Goal: Task Accomplishment & Management: Use online tool/utility

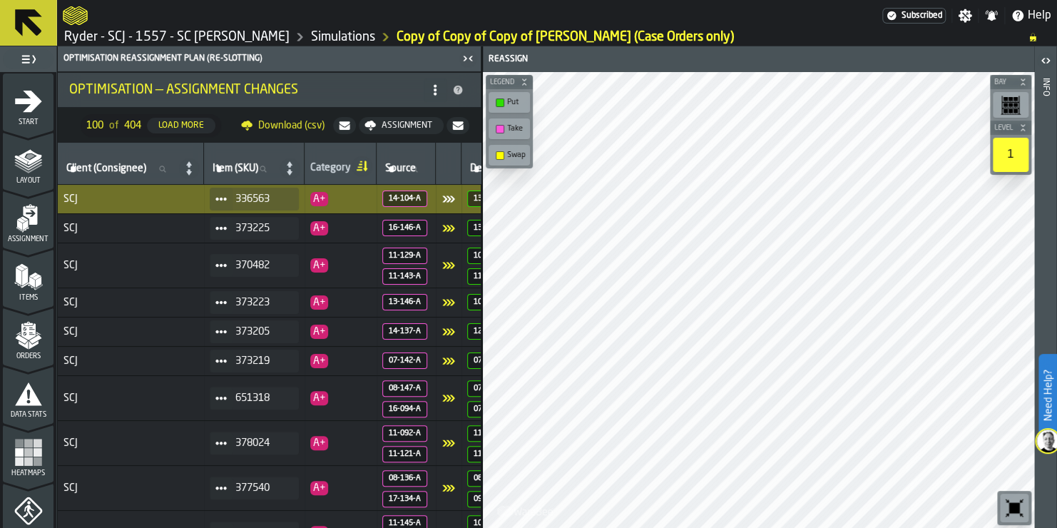
scroll to position [597, 0]
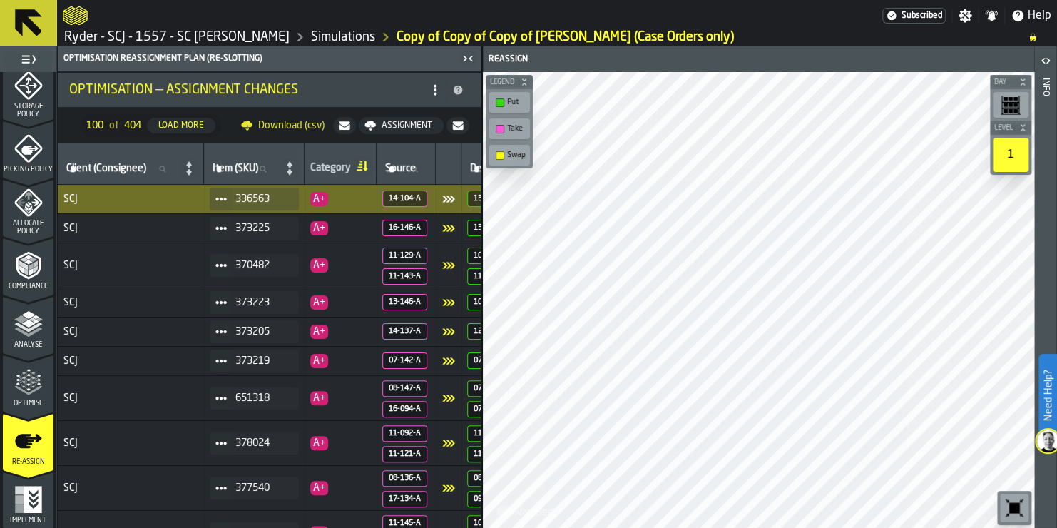
click at [49, 23] on button at bounding box center [28, 23] width 57 height 46
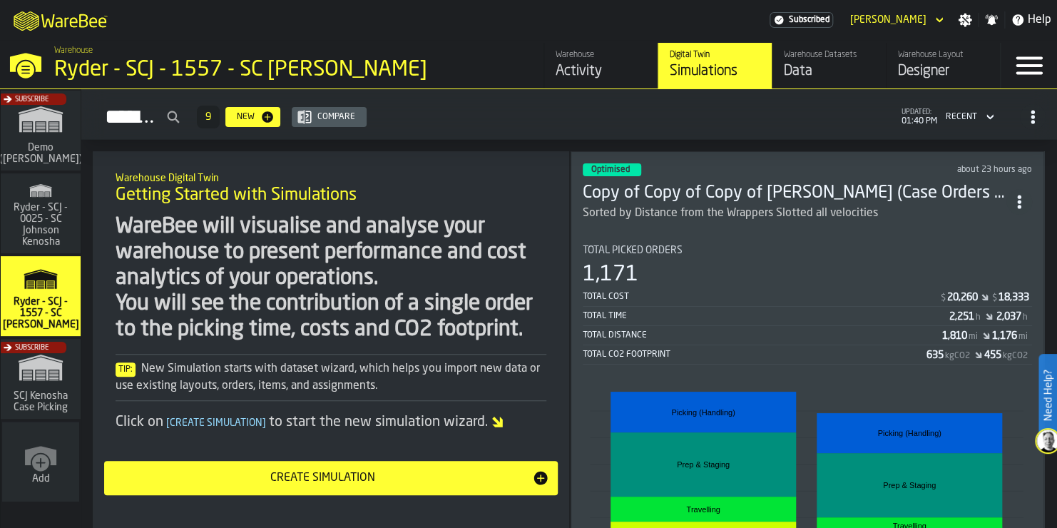
click at [1025, 200] on icon "ItemListCard-DashboardItemContainer" at bounding box center [1020, 202] width 14 height 14
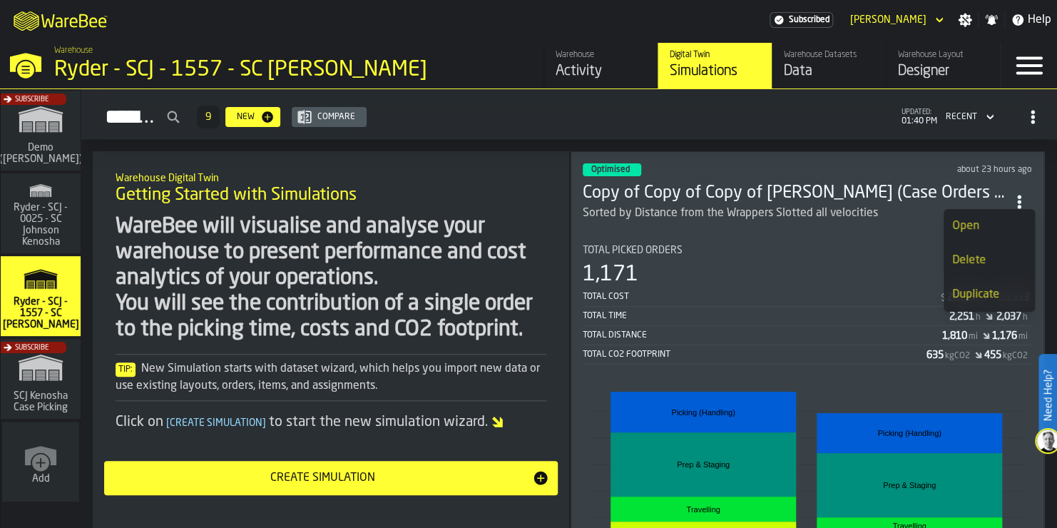
click at [972, 296] on div "Duplicate" at bounding box center [990, 294] width 74 height 17
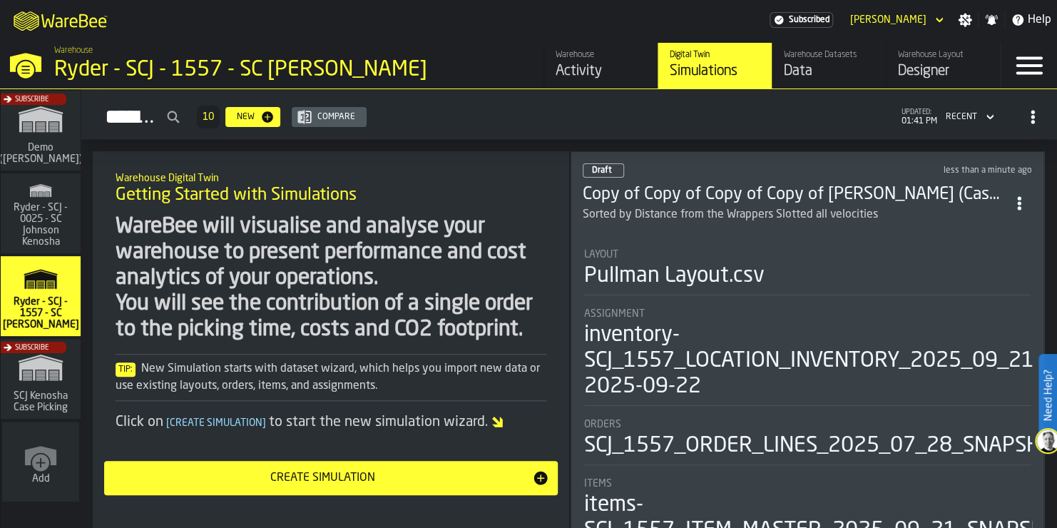
click at [1020, 196] on circle "ItemListCard-DashboardItemContainer" at bounding box center [1019, 198] width 4 height 4
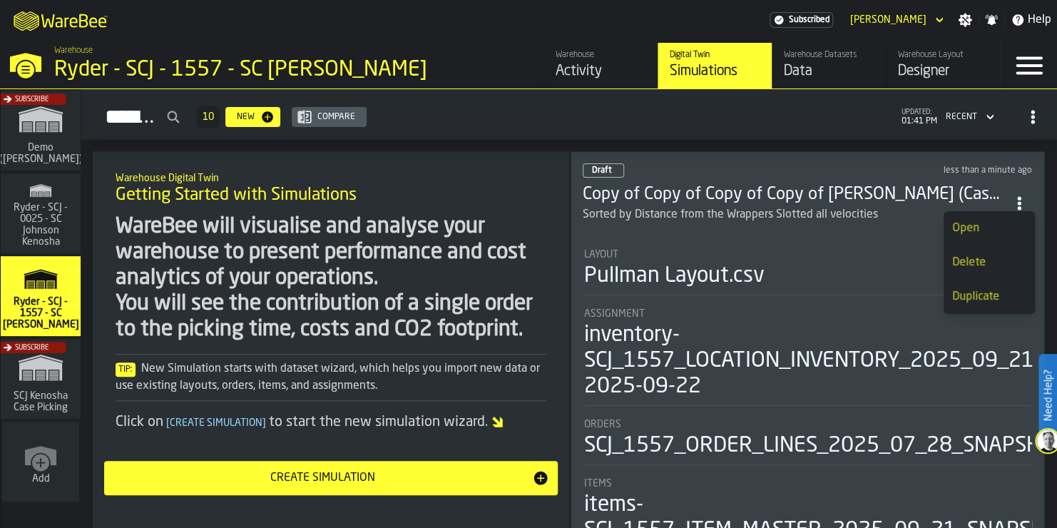
click at [965, 222] on div "Open" at bounding box center [990, 228] width 74 height 17
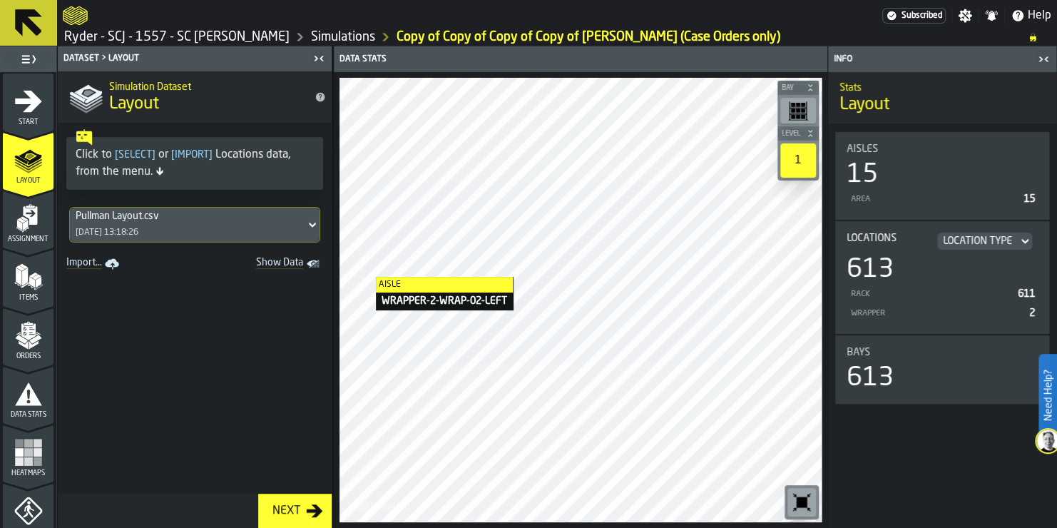
click at [173, 226] on div "Pullman Layout.csv [DATE] 13:18:26" at bounding box center [187, 225] width 235 height 34
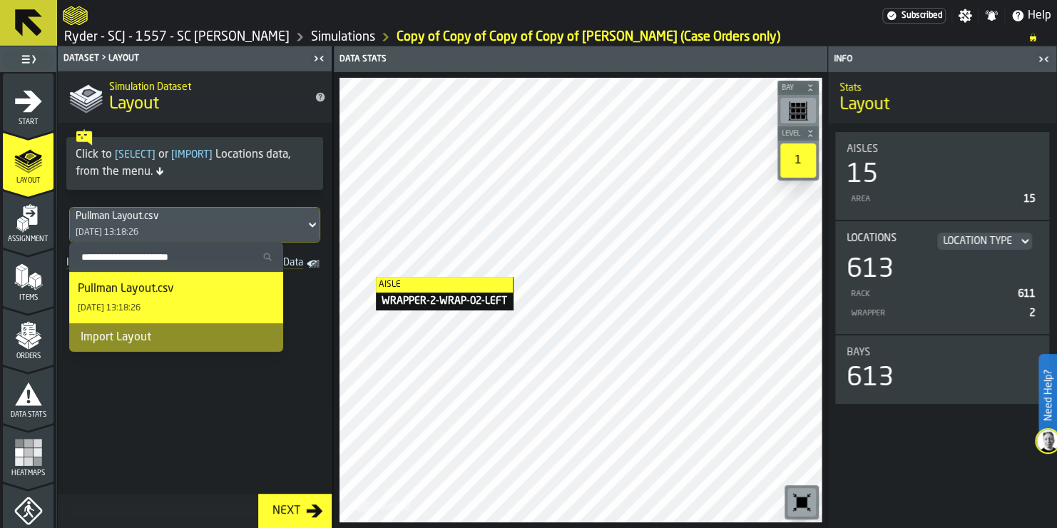
click at [173, 226] on div "Pullman Layout.csv [DATE] 13:18:26" at bounding box center [187, 225] width 235 height 34
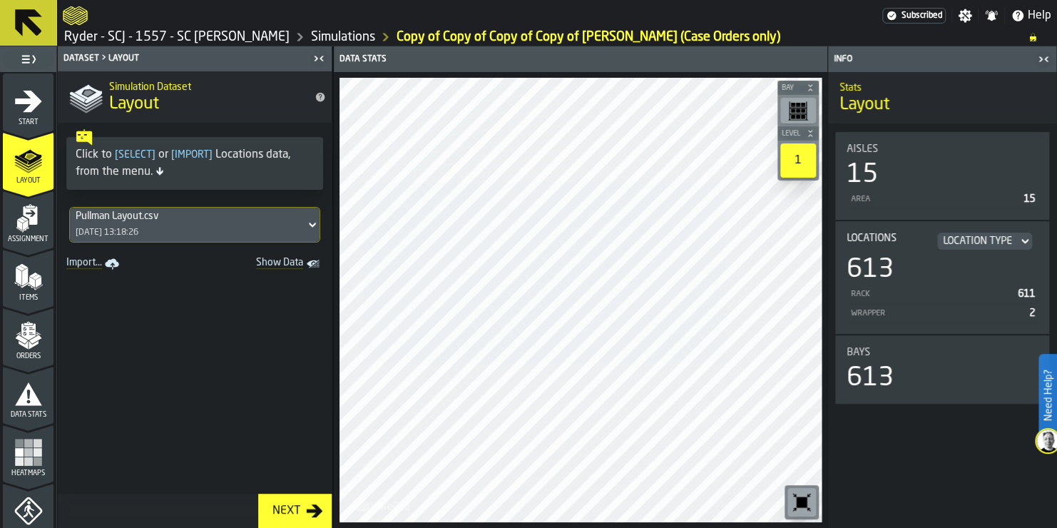
click at [313, 511] on icon "button-Next" at bounding box center [315, 510] width 16 height 13
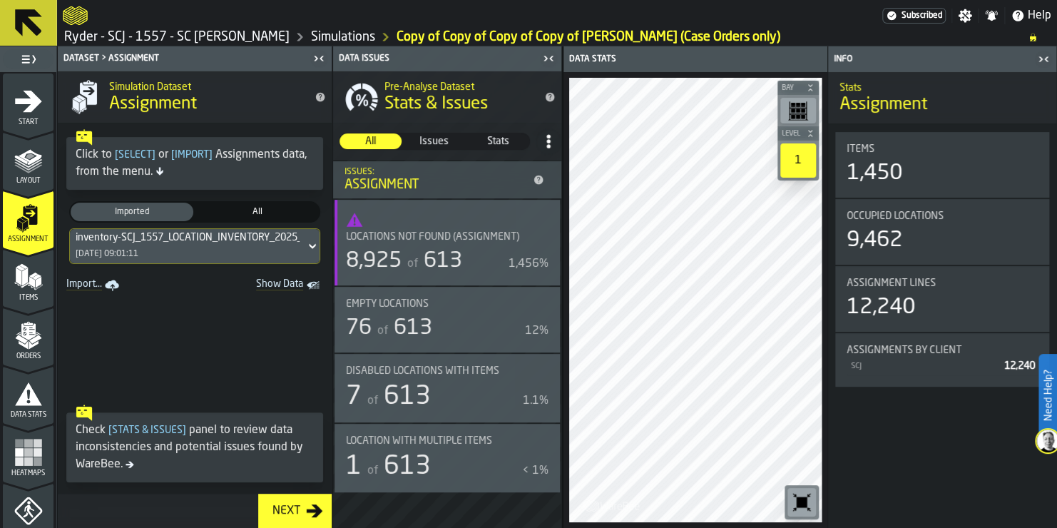
click at [188, 248] on div "inventory-SCJ_1557_LOCATION_INVENTORY_2025_09_21_SNAPSHOT_20250922094605.csv-20…" at bounding box center [187, 246] width 235 height 34
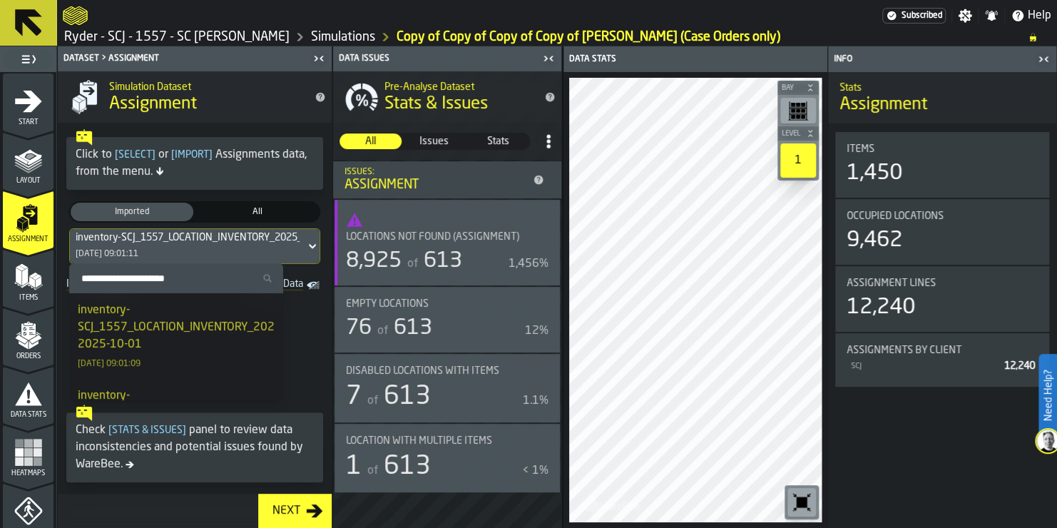
click at [158, 317] on div "inventory-SCJ_1557_LOCATION_INVENTORY_2025_09_30_SNAPSHOT_20251001094654.csv-20…" at bounding box center [294, 327] width 432 height 51
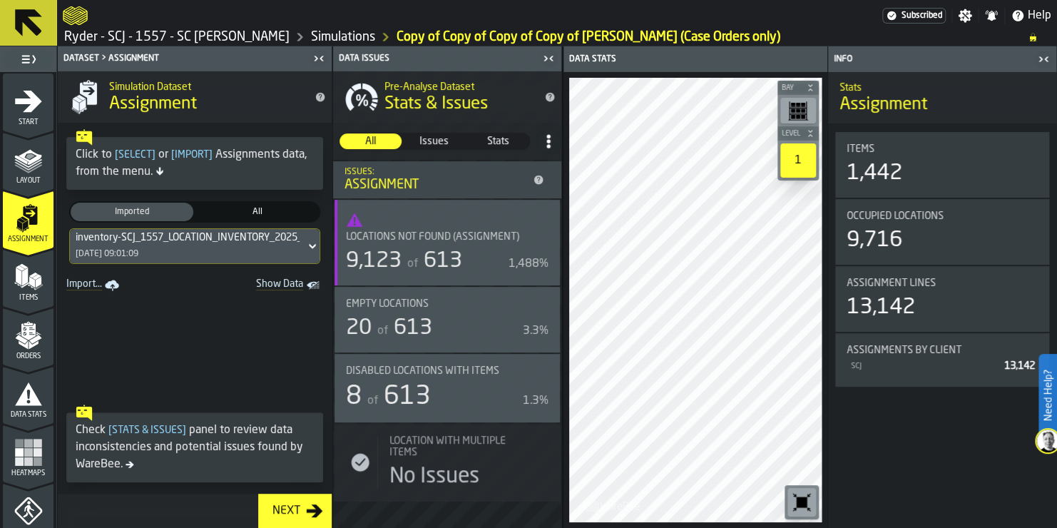
click at [285, 502] on div "Next" at bounding box center [286, 510] width 39 height 17
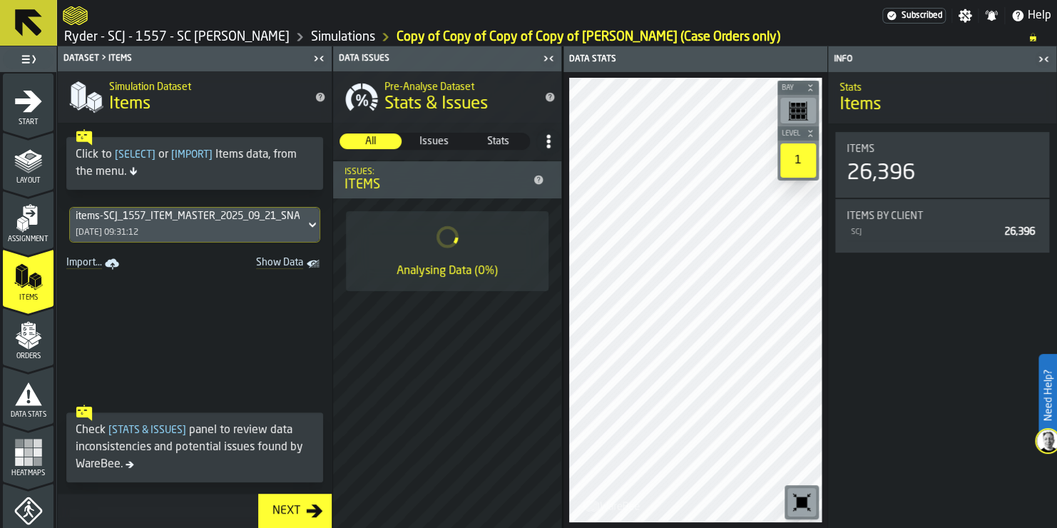
click at [195, 229] on div "items-SCJ_1557_ITEM_MASTER_2025_09_21_SNAPSHOT_20250922095155.csv-2025-09-22 [D…" at bounding box center [187, 225] width 235 height 34
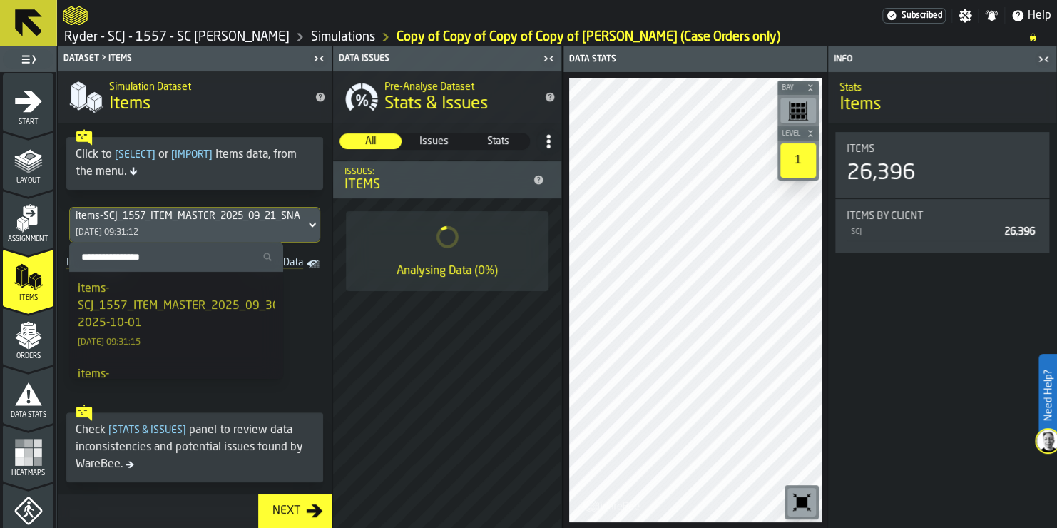
click at [189, 305] on div "items-SCJ_1557_ITEM_MASTER_2025_09_30_SNAPSHOT_20251001095037.csv-2025-10-01" at bounding box center [273, 305] width 390 height 51
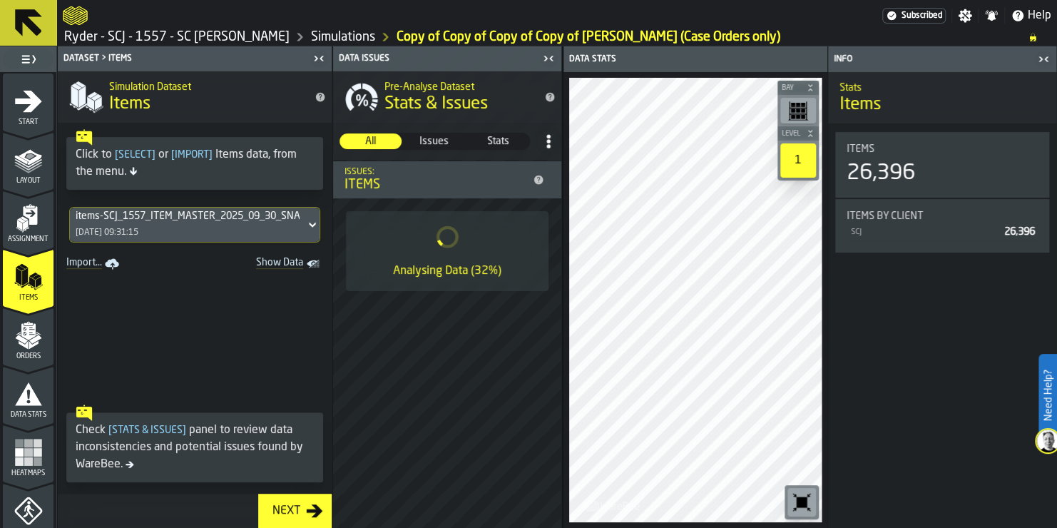
click at [200, 223] on div "items-SCJ_1557_ITEM_MASTER_2025_09_30_SNAPSHOT_20251001095037.csv-2025-10-01 [D…" at bounding box center [187, 225] width 235 height 34
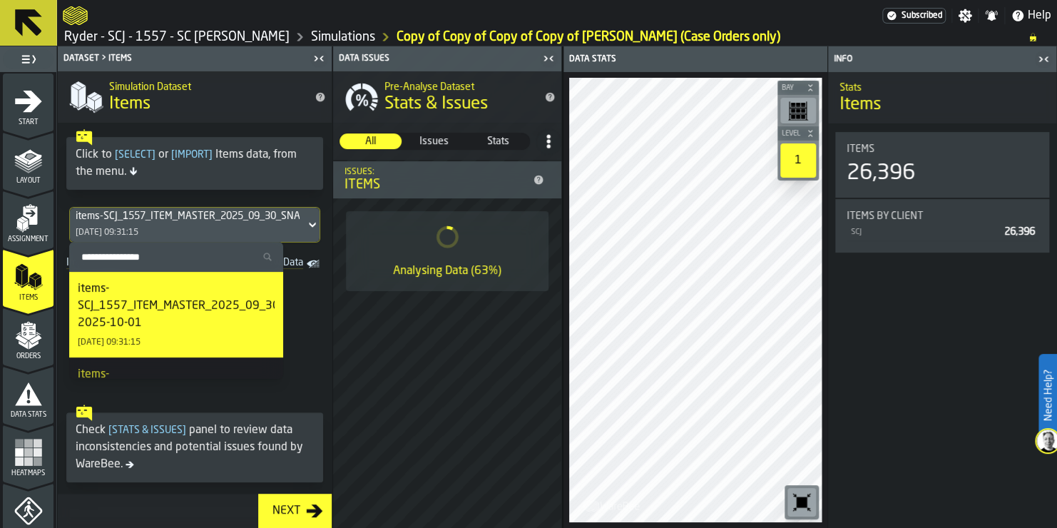
click at [282, 252] on body "Need Help? Subscribed Settings Notifications Help Ryder - SCJ - 1557 - SC [PERS…" at bounding box center [528, 264] width 1057 height 528
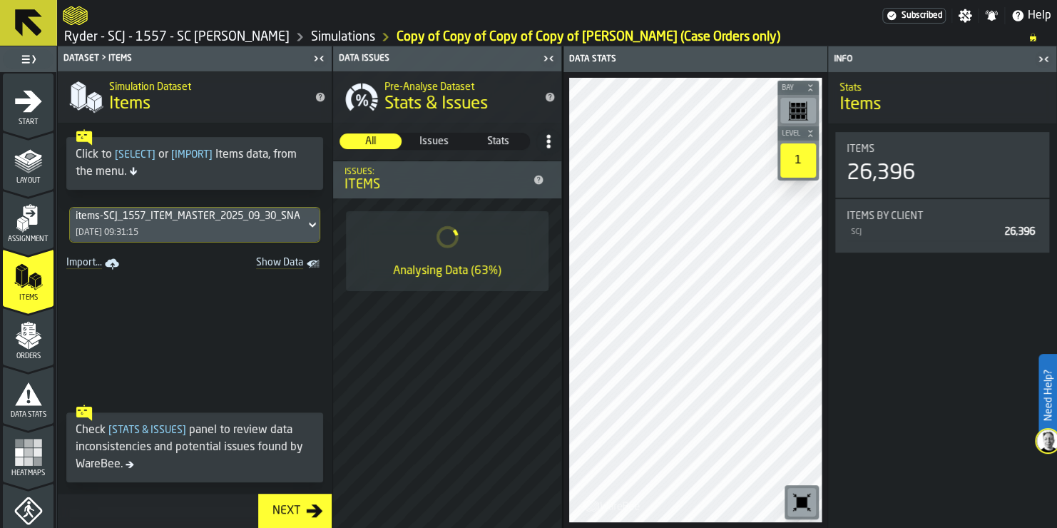
click at [272, 235] on div "items-SCJ_1557_ITEM_MASTER_2025_09_30_SNAPSHOT_20251001095037.csv-2025-10-01 [D…" at bounding box center [195, 225] width 250 height 34
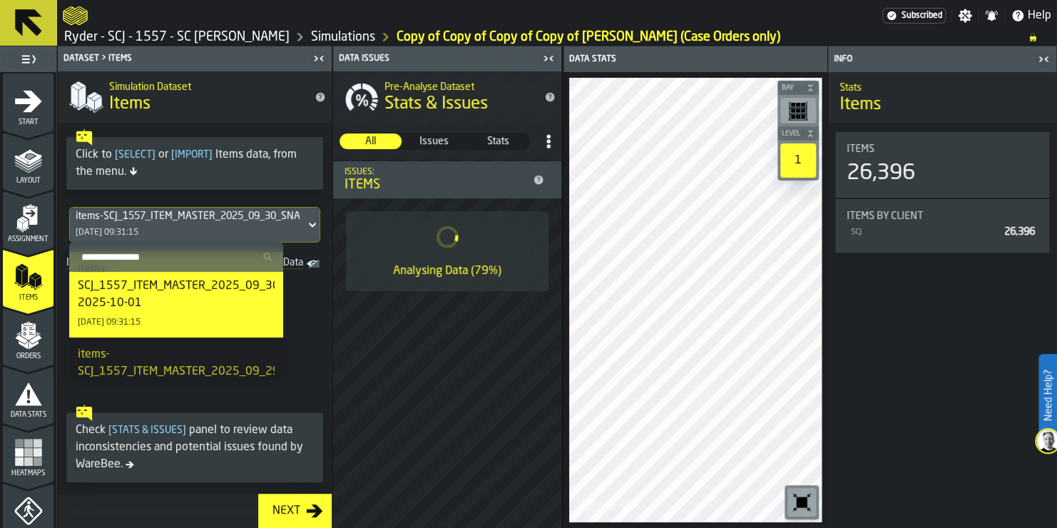
scroll to position [42, 0]
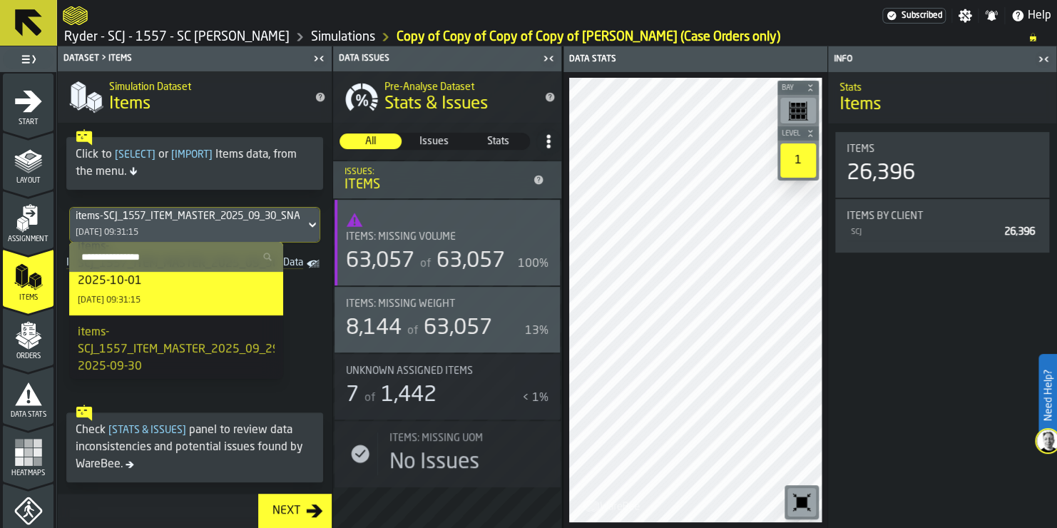
click at [206, 357] on div "items-SCJ_1557_ITEM_MASTER_2025_09_29_SNAPSHOT_20250930094848.csv-2025-09-30" at bounding box center [273, 349] width 390 height 51
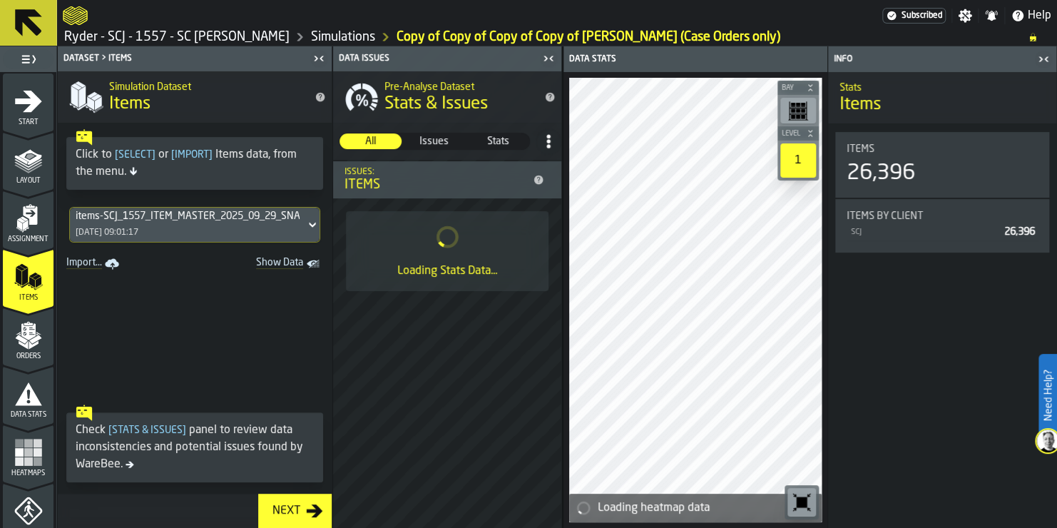
click at [252, 220] on div "items-SCJ_1557_ITEM_MASTER_2025_09_29_SNAPSHOT_20250930094848.csv-2025-09-30" at bounding box center [188, 215] width 224 height 11
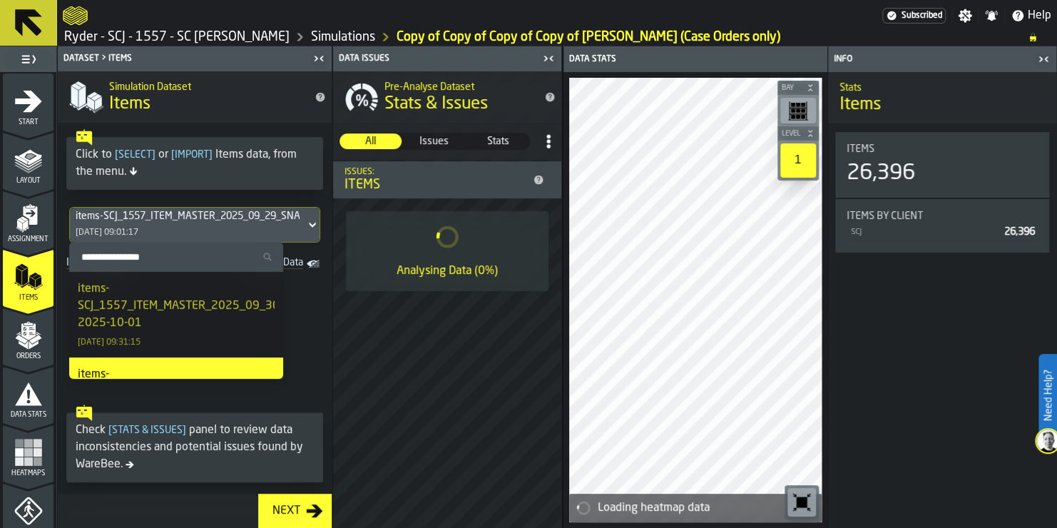
click at [211, 310] on div "items-SCJ_1557_ITEM_MASTER_2025_09_30_SNAPSHOT_20251001095037.csv-2025-10-01" at bounding box center [273, 305] width 390 height 51
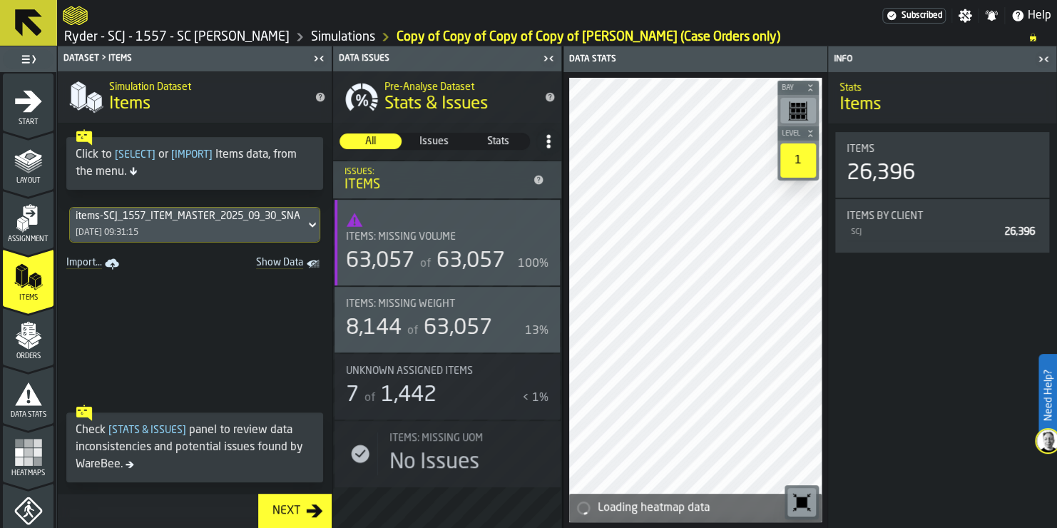
click at [303, 509] on div "Next" at bounding box center [286, 510] width 39 height 17
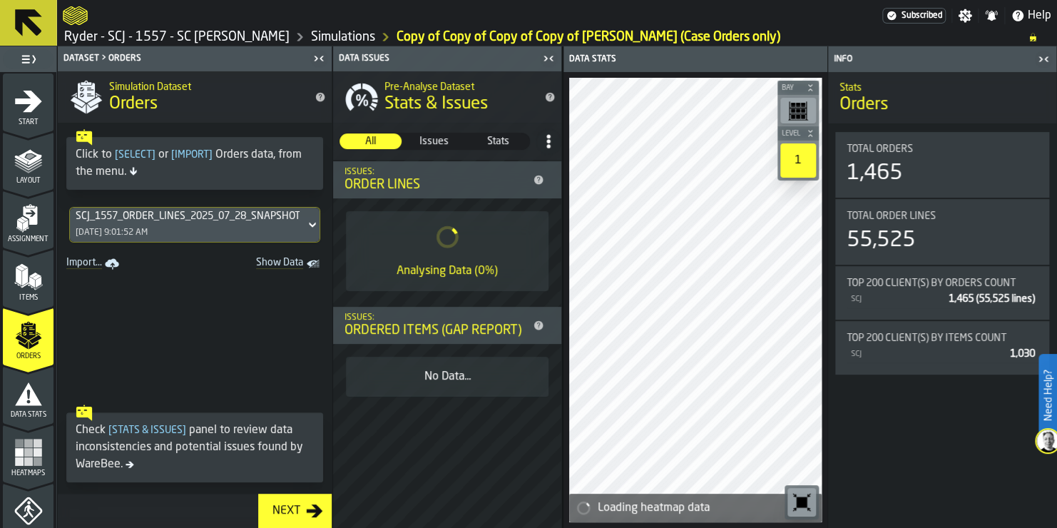
click at [240, 231] on div "SCJ_1557_ORDER_LINES_2025_07_28_SNAPSHOT_20250729095735.csv [DATE] 9:01:52 AM" at bounding box center [187, 225] width 235 height 34
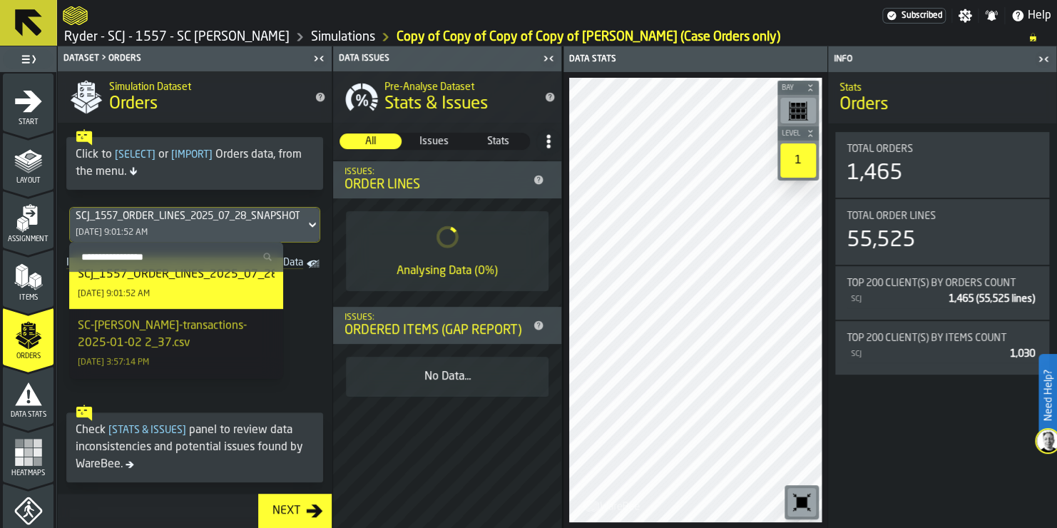
scroll to position [0, 0]
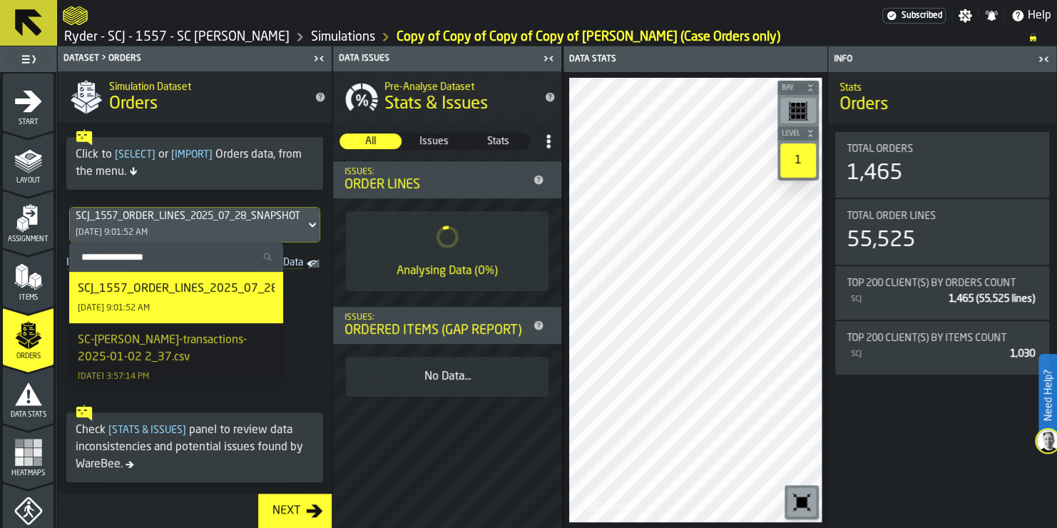
click at [209, 300] on div "SCJ_1557_ORDER_LINES_2025_07_28_SNAPSHOT_20250729095735.csv [DATE] 9:01:52 AM" at bounding box center [176, 297] width 197 height 34
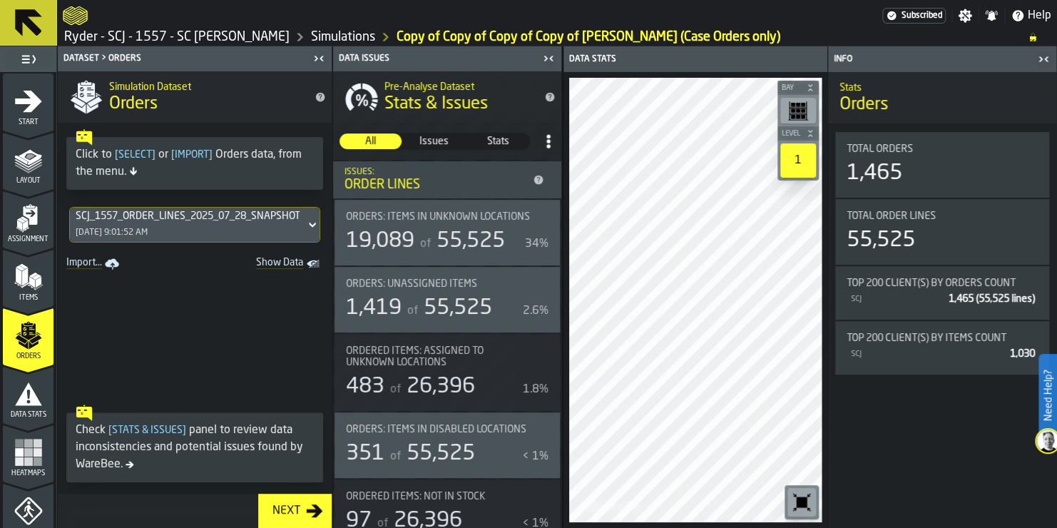
click at [289, 511] on div "Next" at bounding box center [286, 510] width 39 height 17
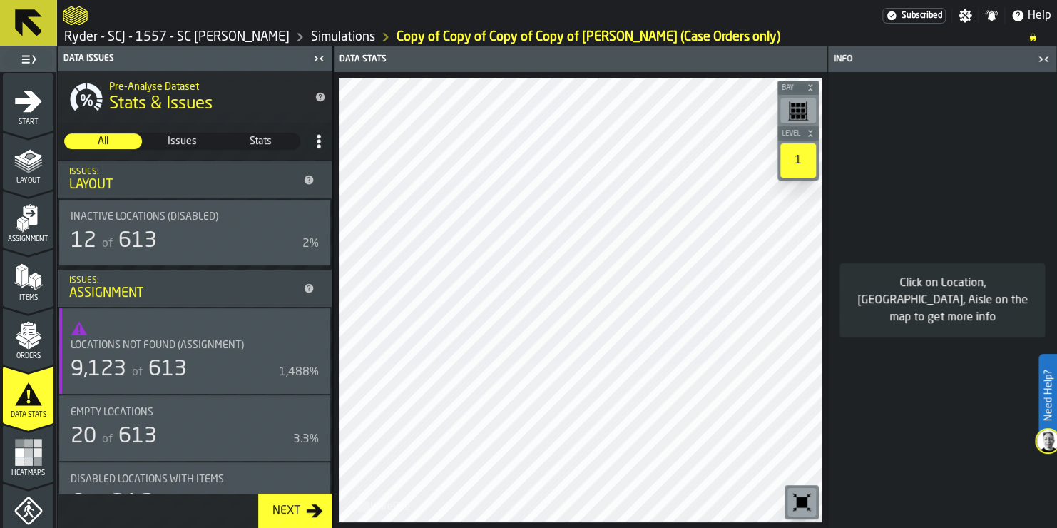
click at [289, 511] on div "Next" at bounding box center [286, 510] width 39 height 17
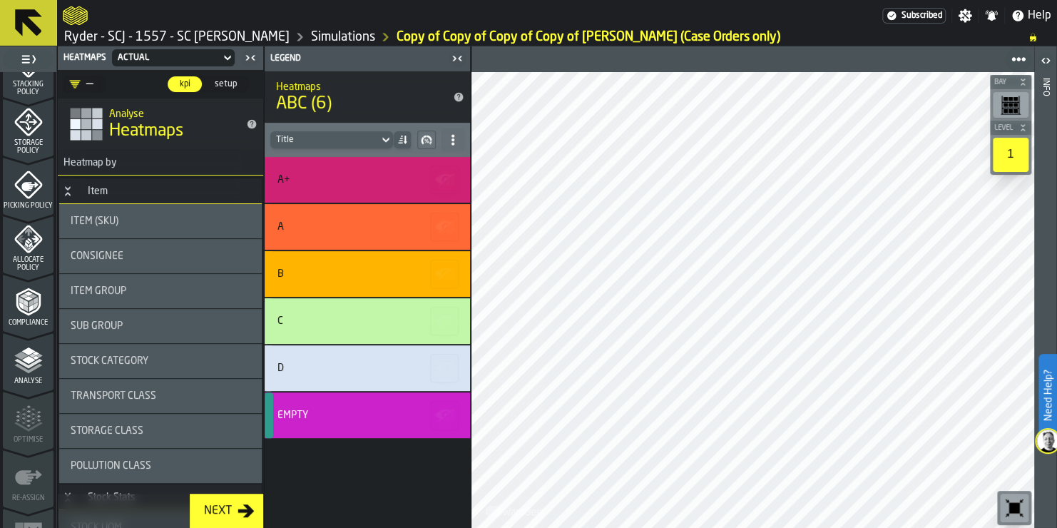
scroll to position [562, 0]
click at [39, 380] on span "Analyse" at bounding box center [28, 379] width 51 height 8
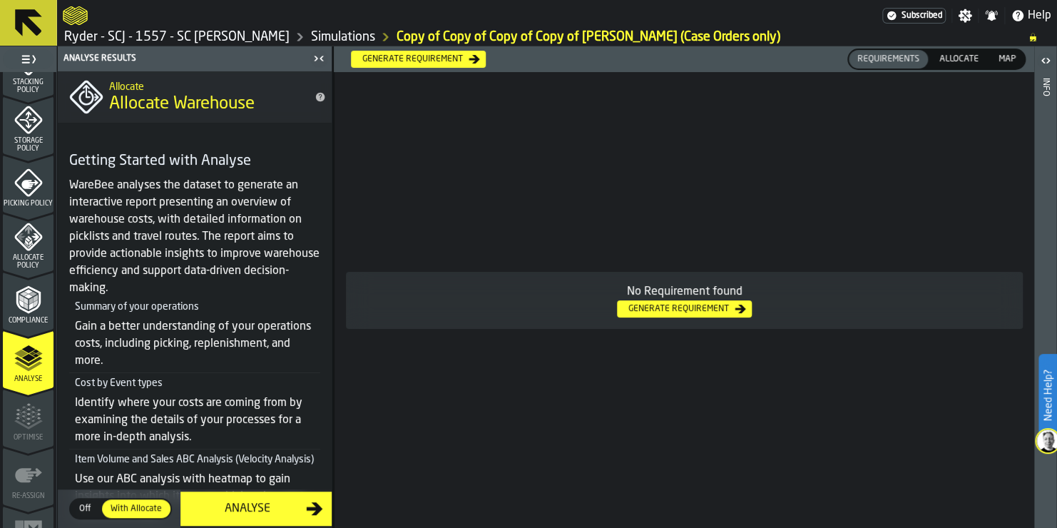
click at [276, 500] on div "Analyse" at bounding box center [247, 508] width 117 height 17
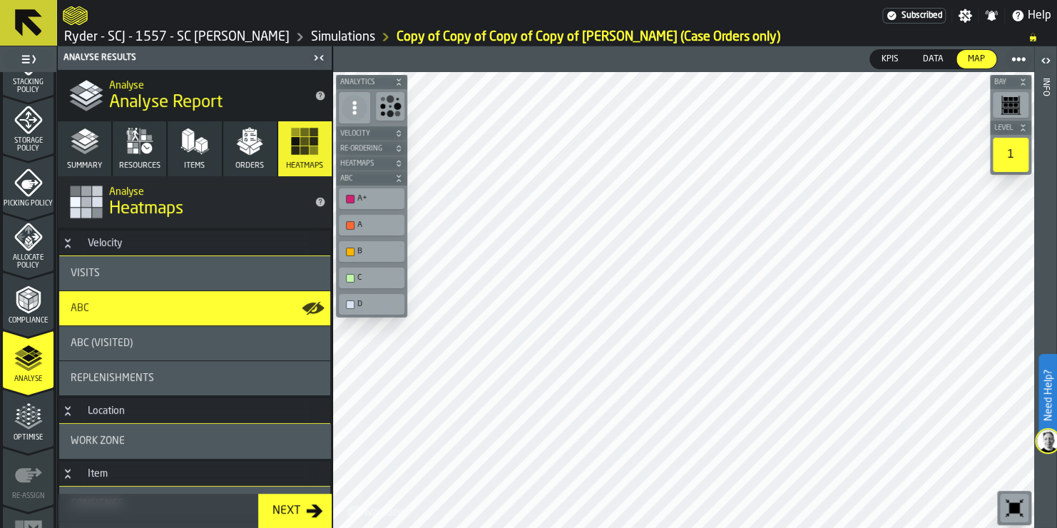
click at [19, 420] on icon "menu Optimise" at bounding box center [28, 416] width 29 height 29
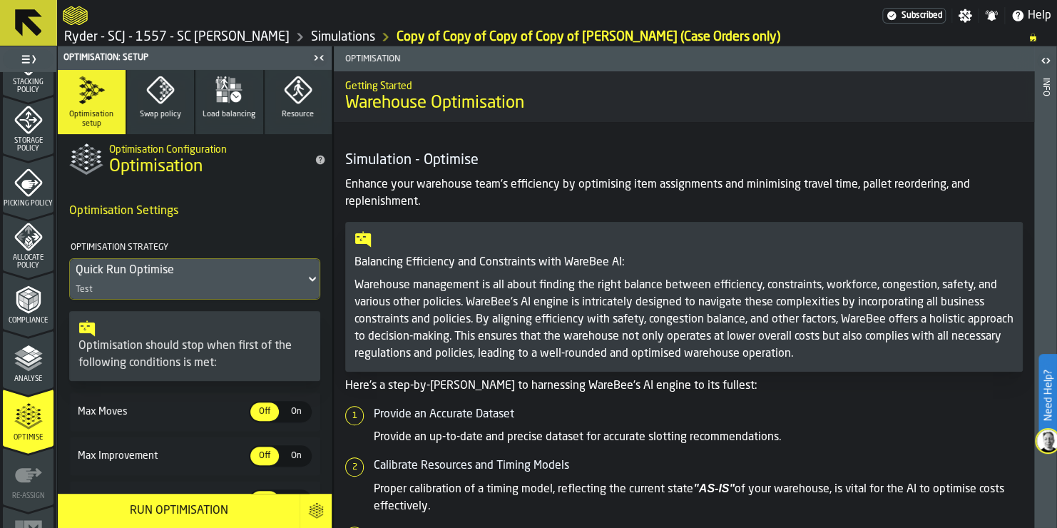
click at [164, 510] on div "Run Optimisation" at bounding box center [178, 510] width 225 height 17
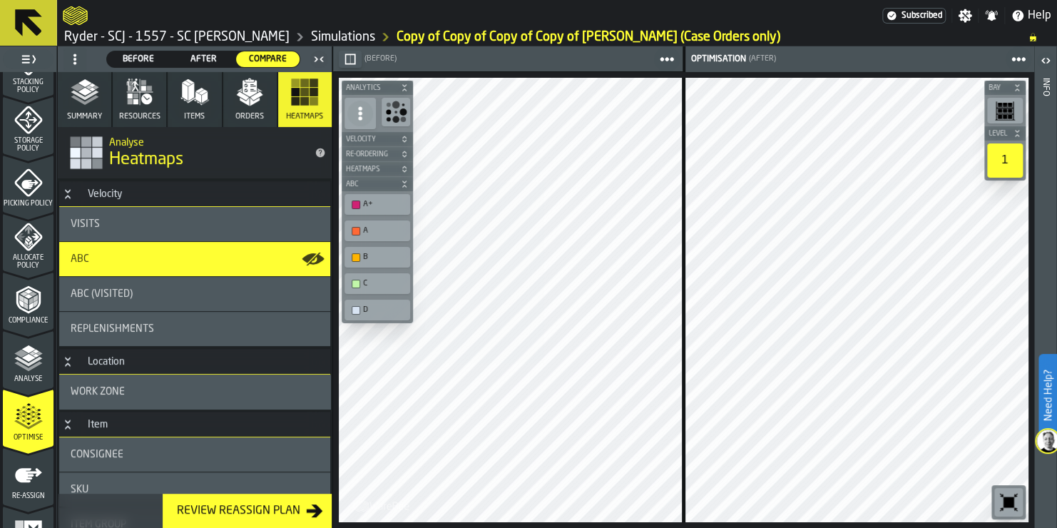
click at [29, 480] on icon "menu Re-assign" at bounding box center [28, 475] width 29 height 29
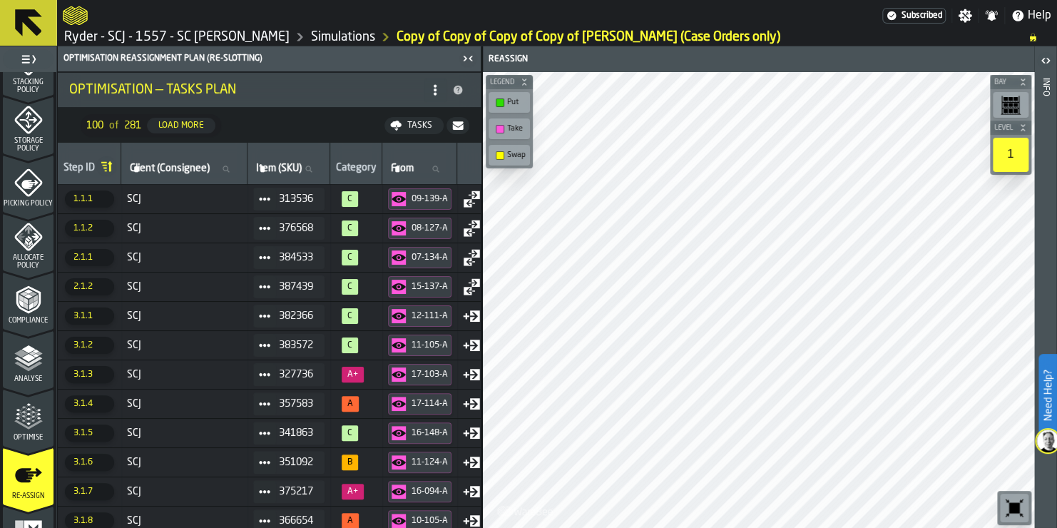
click at [436, 88] on icon at bounding box center [435, 89] width 11 height 11
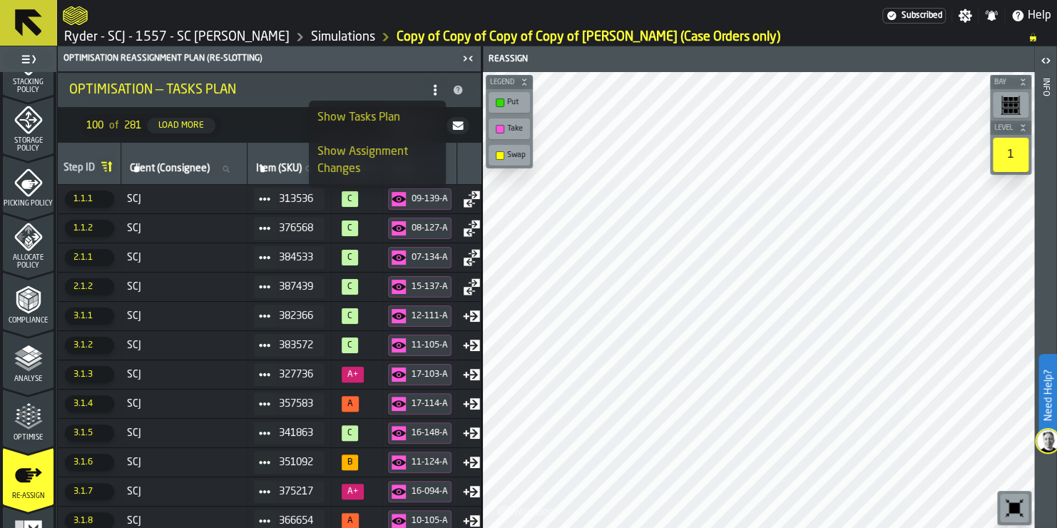
click at [295, 140] on nav "100 of 281 Load More Tasks" at bounding box center [269, 125] width 423 height 34
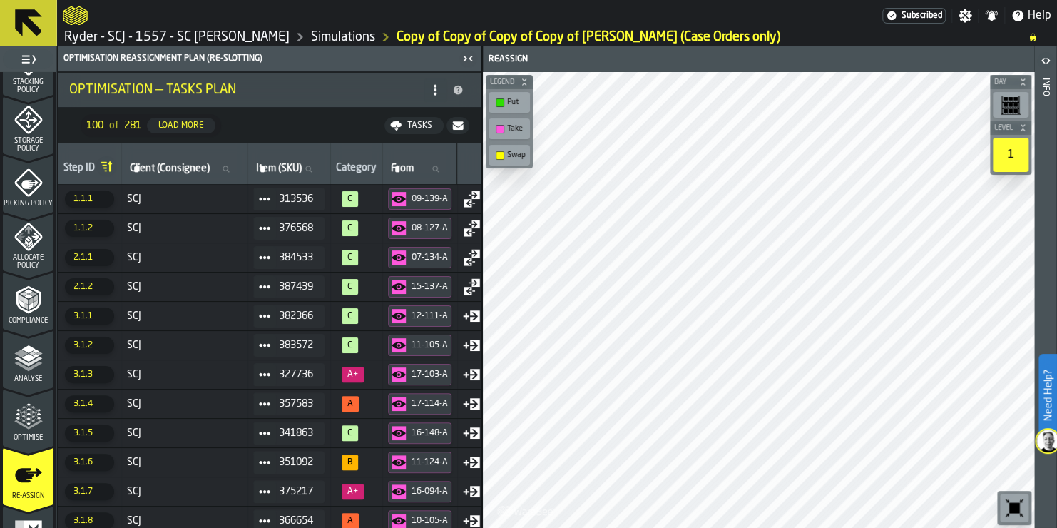
scroll to position [597, 0]
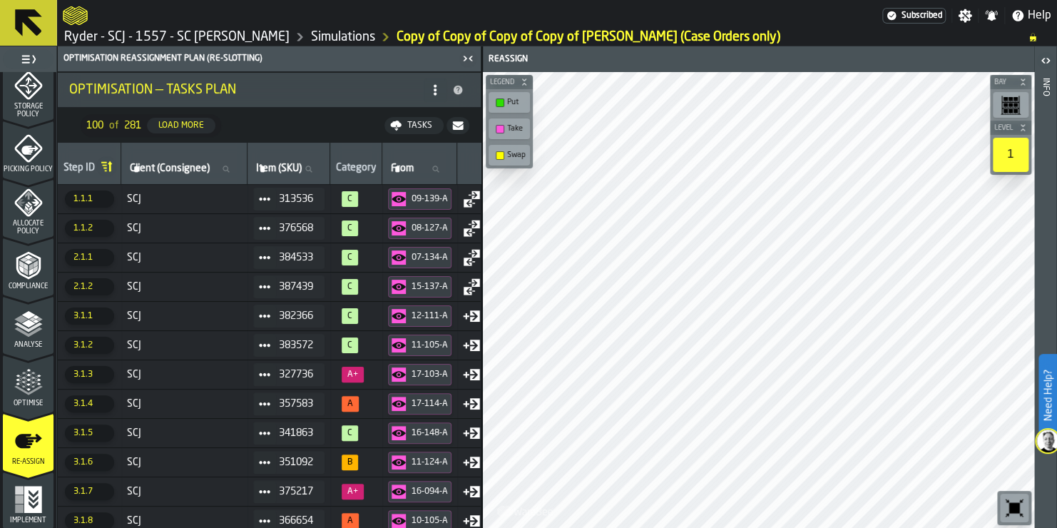
click at [196, 133] on button "Load More" at bounding box center [181, 126] width 68 height 16
click at [21, 502] on icon "menu Implement" at bounding box center [28, 499] width 29 height 29
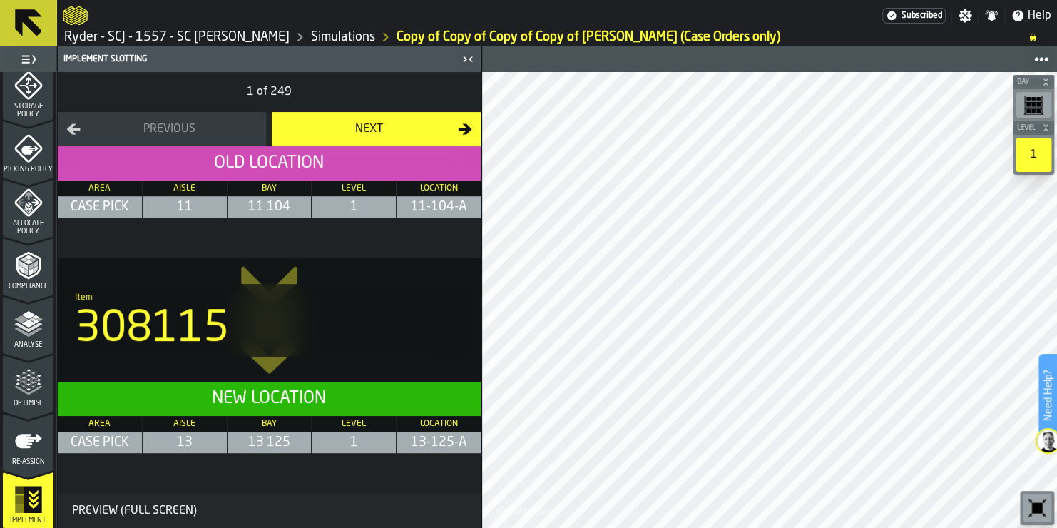
click at [24, 440] on icon "menu Re-assign" at bounding box center [28, 441] width 27 height 14
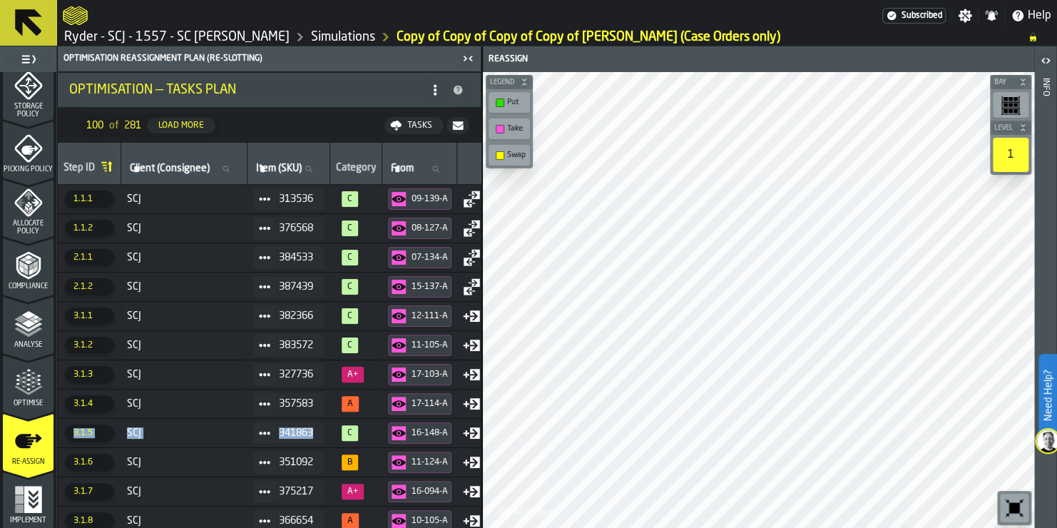
drag, startPoint x: 465, startPoint y: 396, endPoint x: 339, endPoint y: 421, distance: 128.7
drag, startPoint x: 465, startPoint y: 166, endPoint x: 417, endPoint y: 237, distance: 86.3
click at [469, 52] on icon "button-toggle-Close me" at bounding box center [468, 58] width 17 height 17
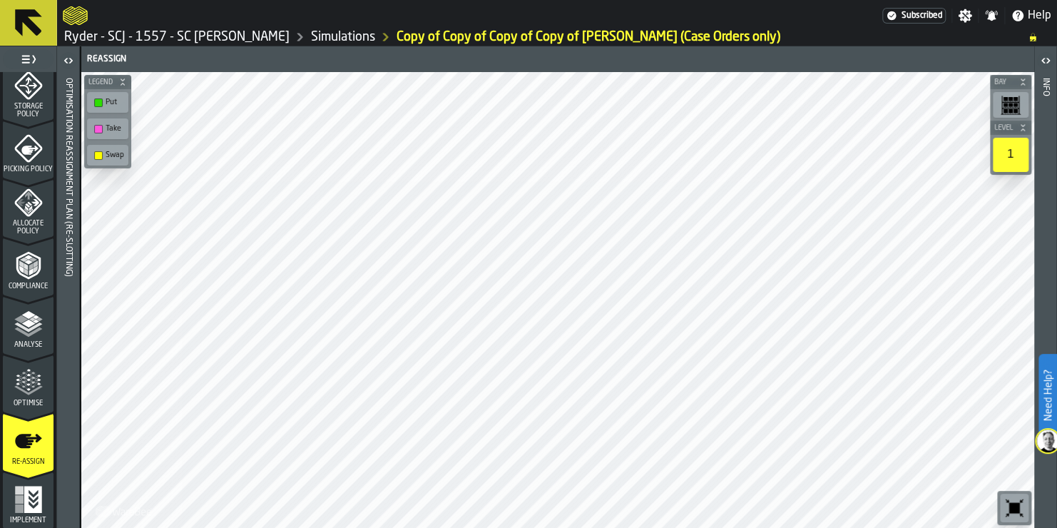
click at [66, 62] on icon "button-toggle-Open" at bounding box center [66, 60] width 4 height 5
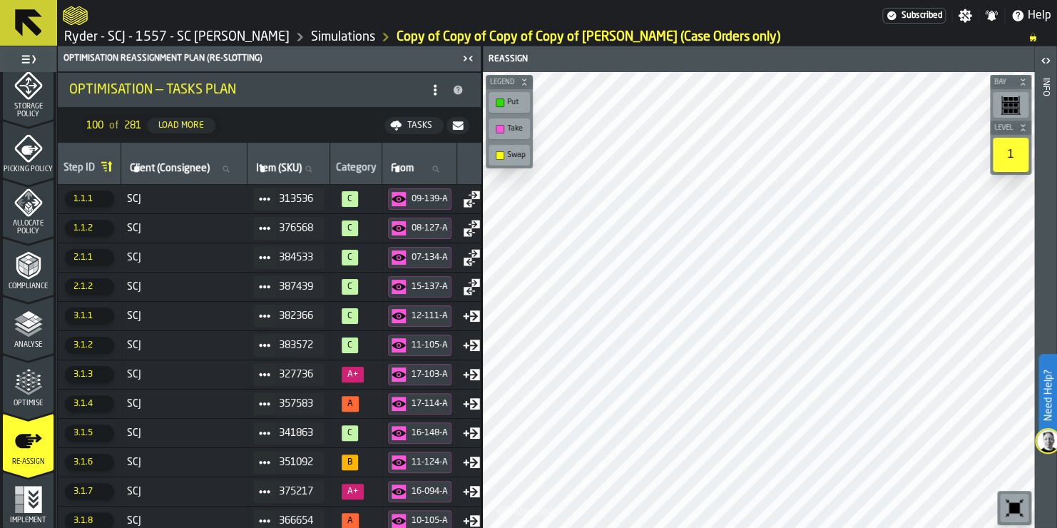
click at [1047, 62] on icon "button-toggle-Open" at bounding box center [1048, 60] width 4 height 5
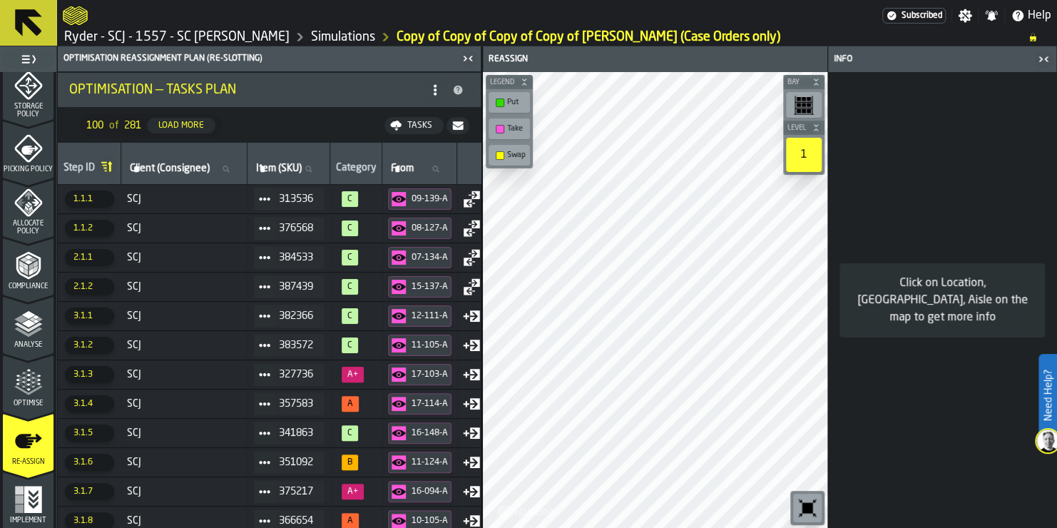
click at [1042, 54] on icon "button-toggle-Close me" at bounding box center [1043, 59] width 17 height 17
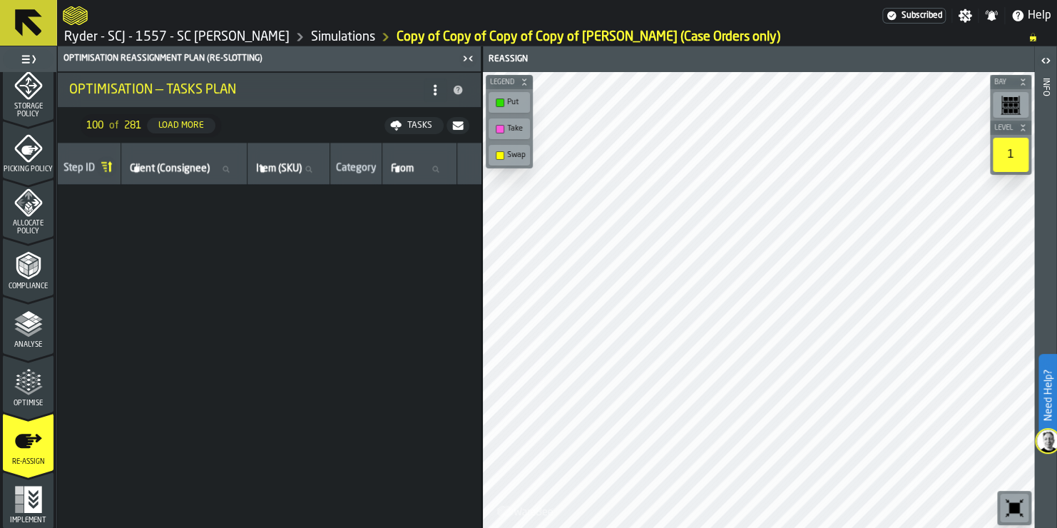
scroll to position [0, 0]
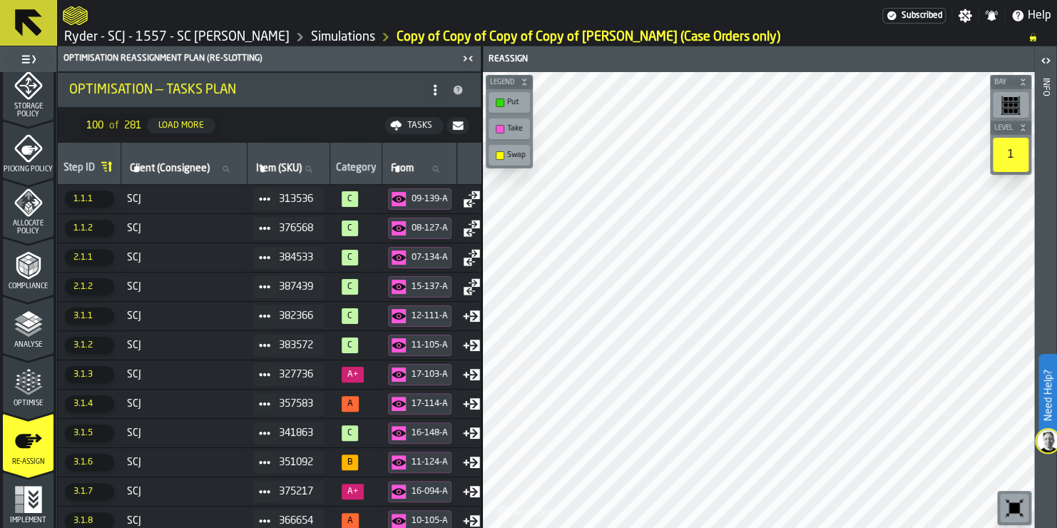
click at [474, 203] on icon at bounding box center [471, 199] width 17 height 17
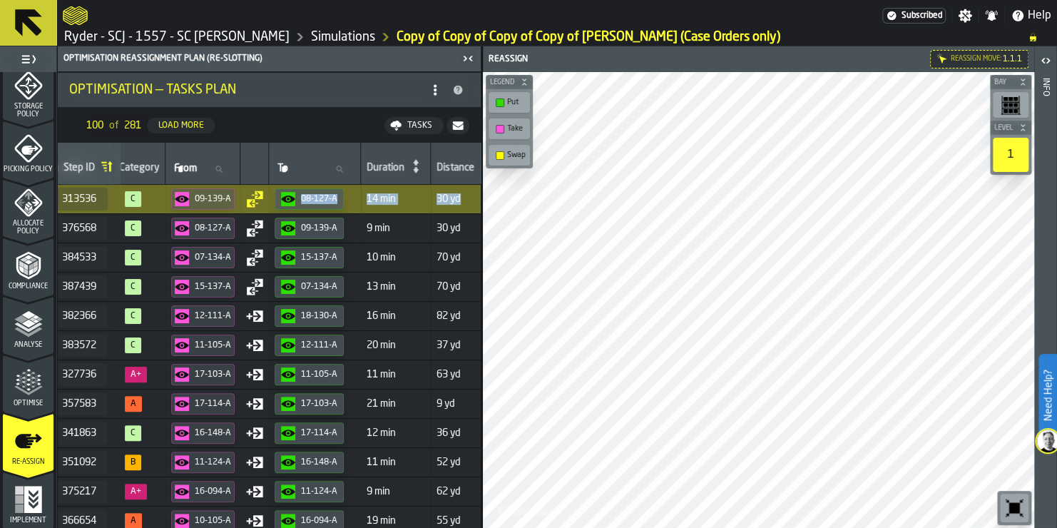
scroll to position [0, 283]
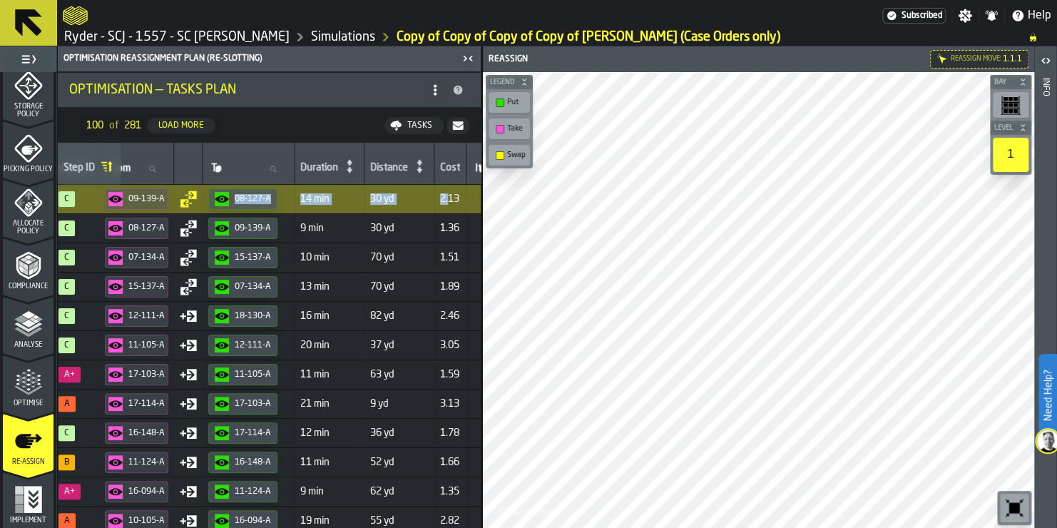
drag, startPoint x: 474, startPoint y: 203, endPoint x: 457, endPoint y: 201, distance: 16.5
click at [457, 201] on tr "1.1.1 SCJ 313536 C 09-139-A 08-127-A 14 min 30 yd 2.13 — MMCD HAND SOAP REFILL …" at bounding box center [819, 198] width 2089 height 29
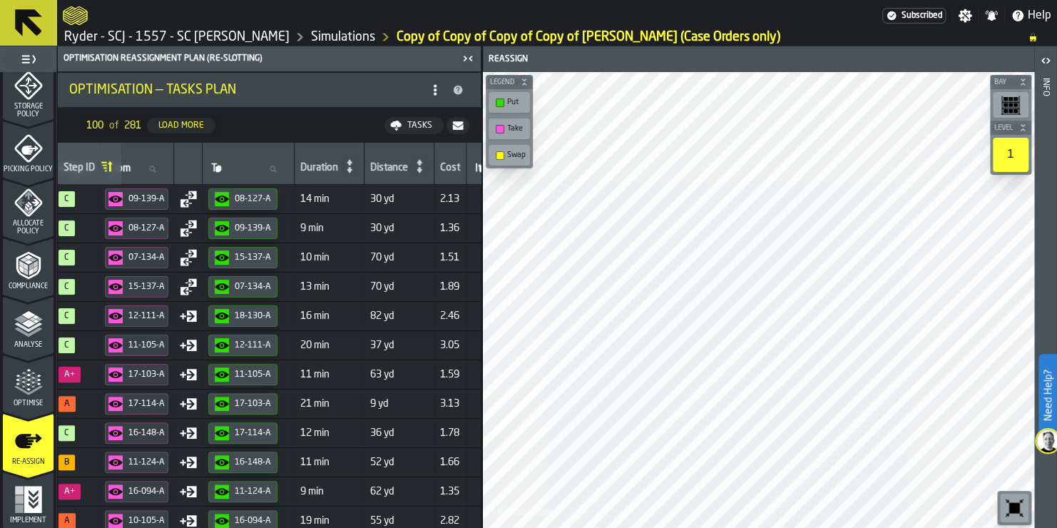
click at [420, 129] on div "Tasks" at bounding box center [420, 126] width 36 height 10
click at [404, 127] on span "Download (csv)" at bounding box center [405, 125] width 66 height 11
click at [40, 386] on icon "menu Optimise" at bounding box center [28, 382] width 29 height 29
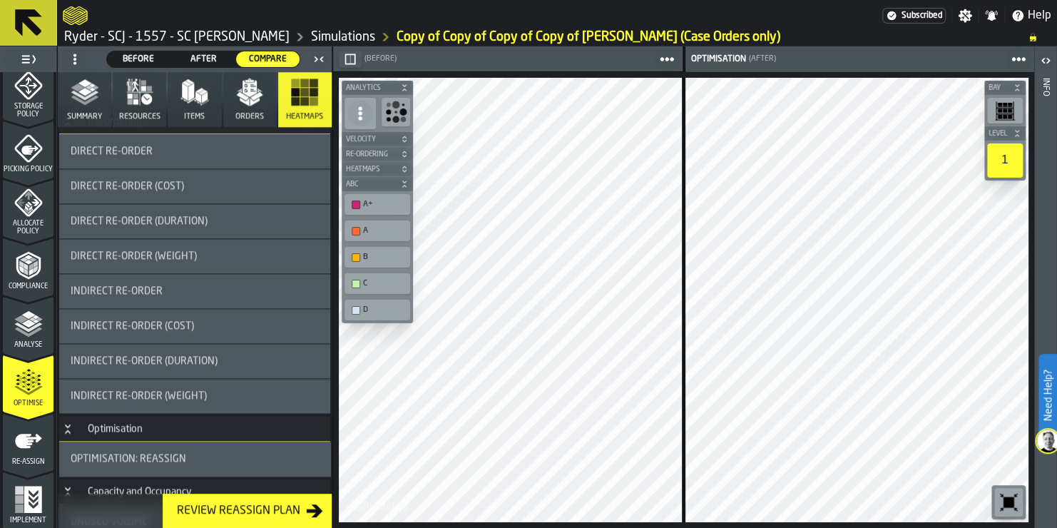
scroll to position [1239, 0]
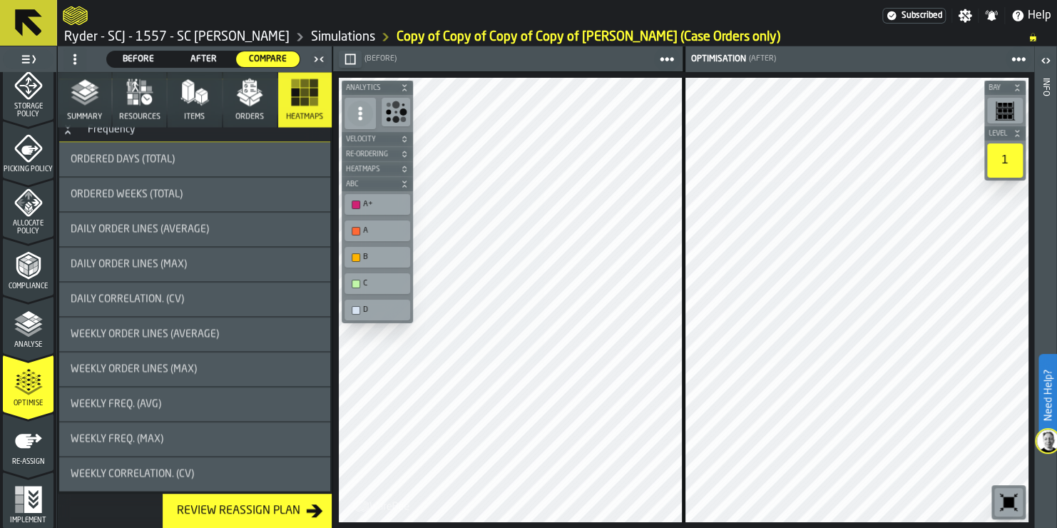
click at [24, 456] on div "Re-assign" at bounding box center [28, 446] width 51 height 39
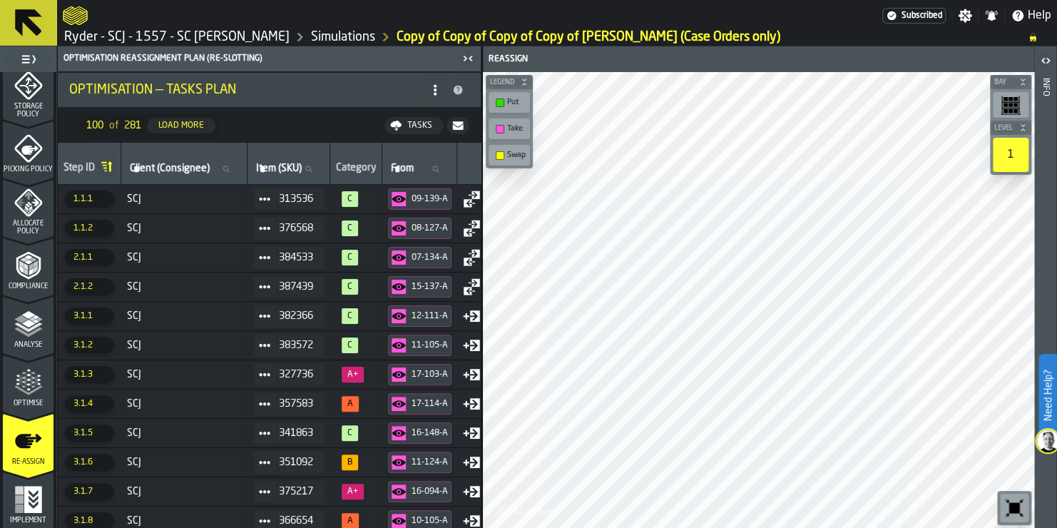
click at [435, 93] on circle at bounding box center [435, 93] width 3 height 3
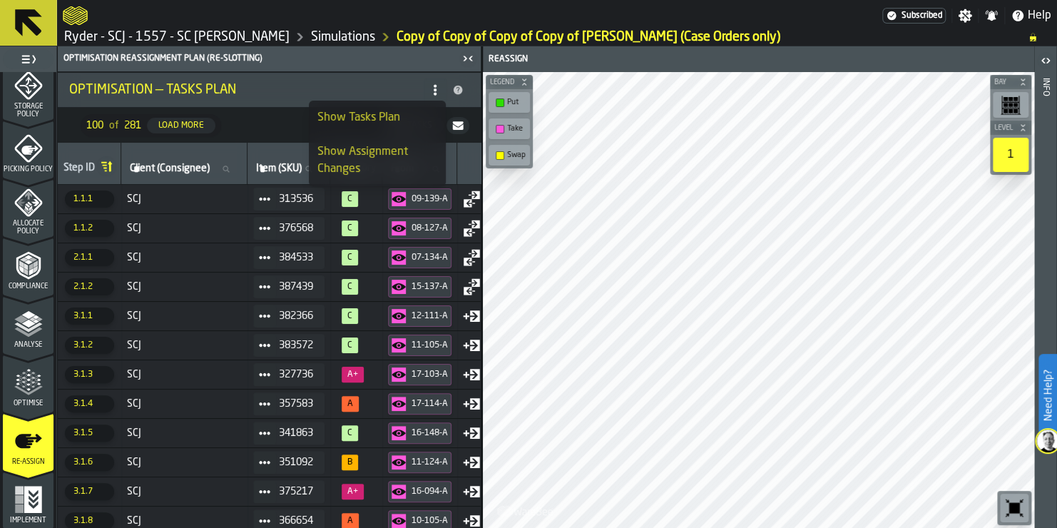
click at [376, 156] on div "Show Assignment Changes" at bounding box center [378, 160] width 120 height 34
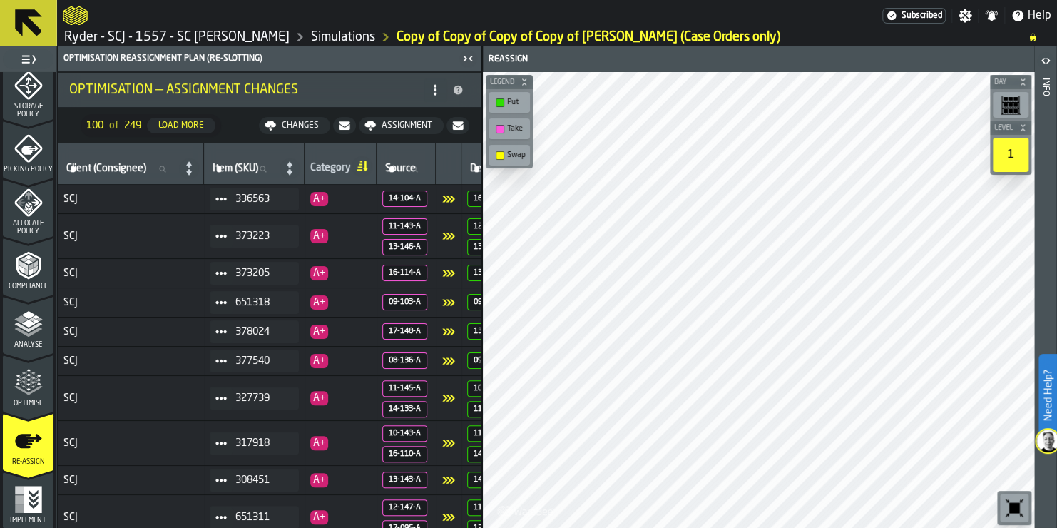
click at [412, 126] on div "Assignment" at bounding box center [407, 126] width 62 height 10
click at [412, 126] on span "Download (csv)" at bounding box center [405, 125] width 66 height 11
click at [42, 24] on icon at bounding box center [28, 23] width 34 height 34
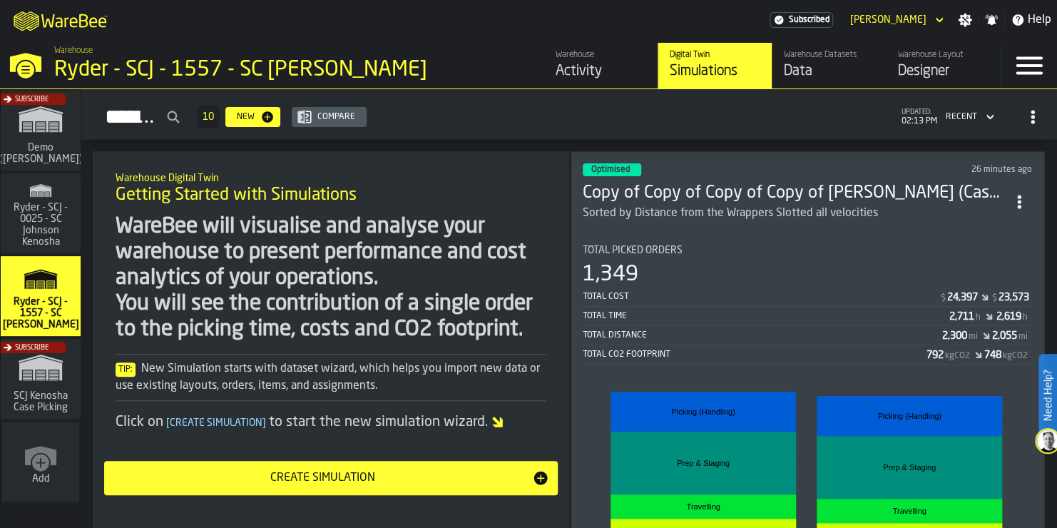
click at [1017, 196] on icon "ItemListCard-DashboardItemContainer" at bounding box center [1020, 202] width 14 height 14
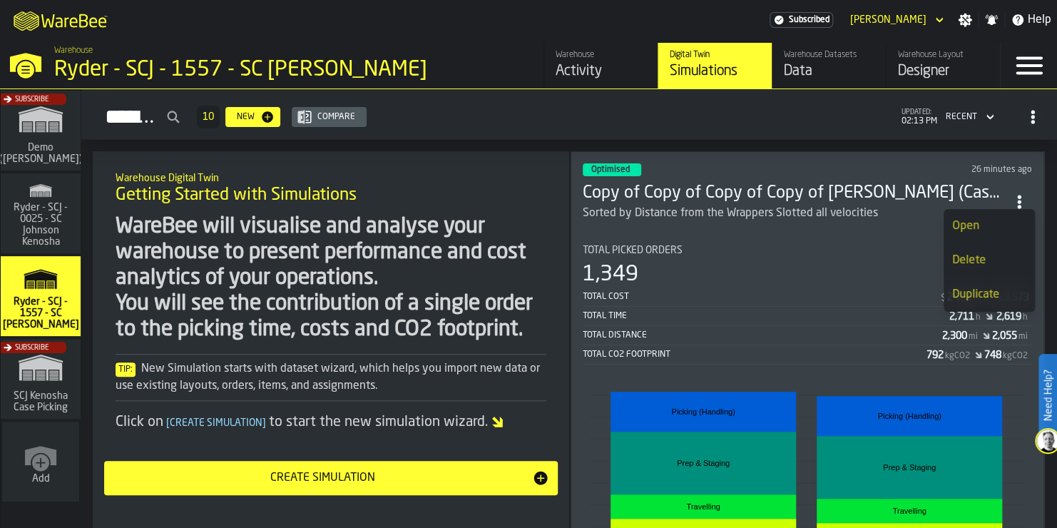
click at [871, 185] on h3 "Copy of Copy of Copy of Copy of [PERSON_NAME] (Case Orders only)" at bounding box center [795, 193] width 424 height 23
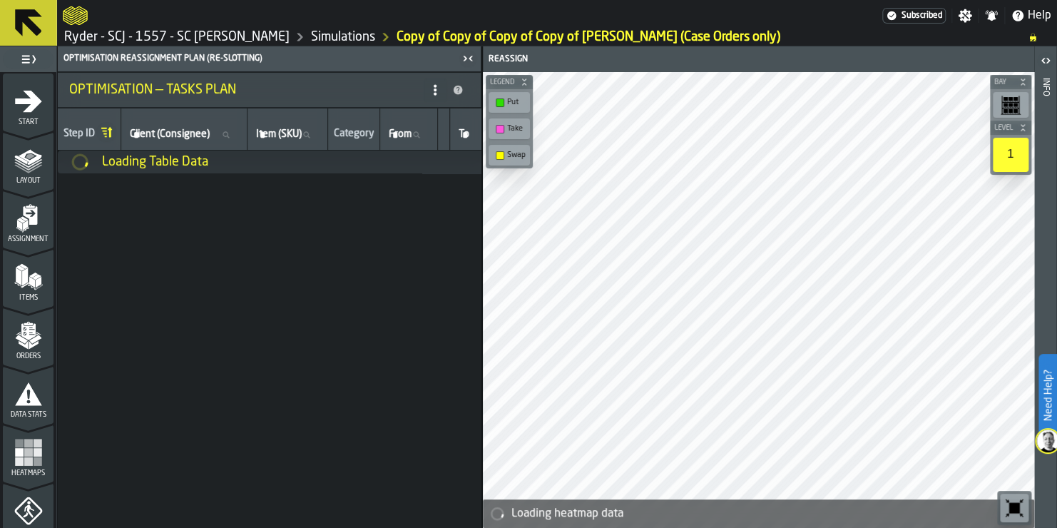
click at [709, 34] on link "Copy of Copy of Copy of Copy of [PERSON_NAME] (Case Orders only)" at bounding box center [589, 37] width 384 height 16
